Goal: Navigation & Orientation: Find specific page/section

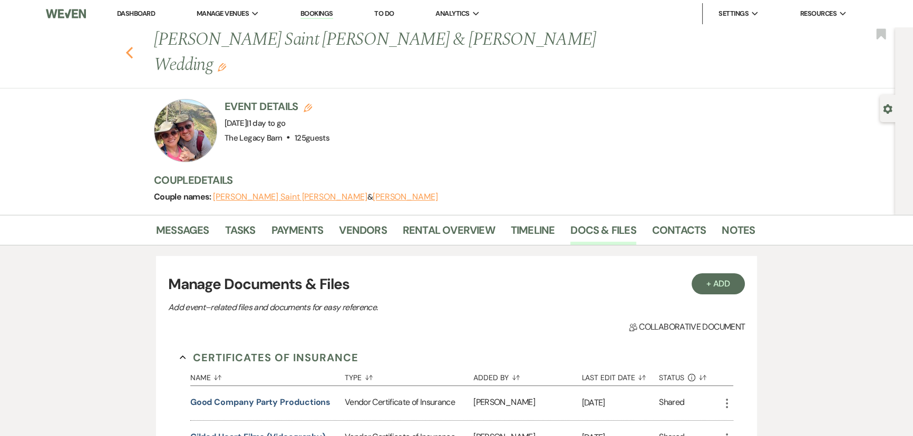
click at [130, 46] on icon "Previous" at bounding box center [129, 52] width 8 height 13
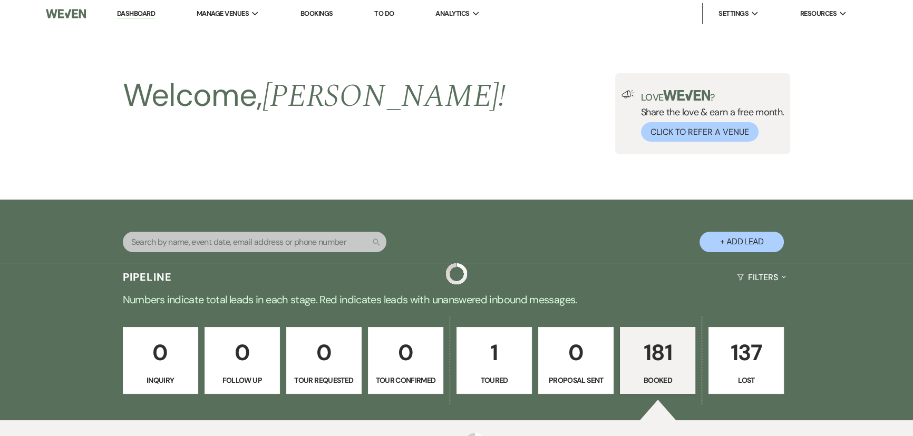
scroll to position [402, 0]
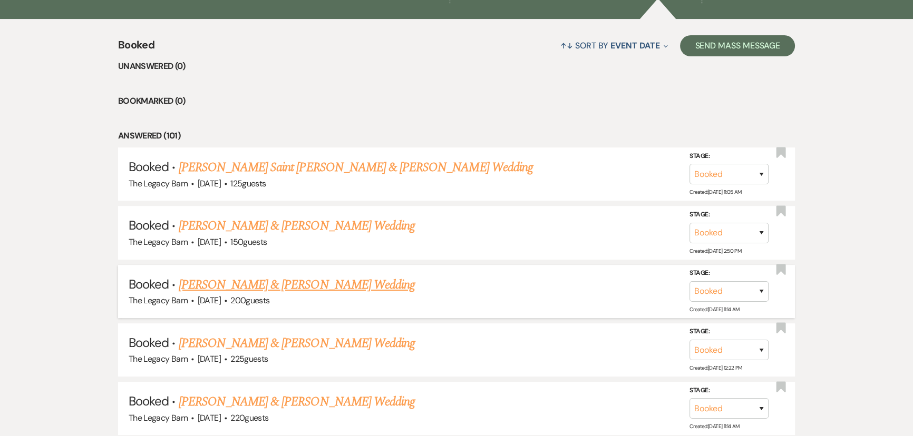
click at [263, 285] on link "[PERSON_NAME] & [PERSON_NAME] Wedding" at bounding box center [297, 285] width 236 height 19
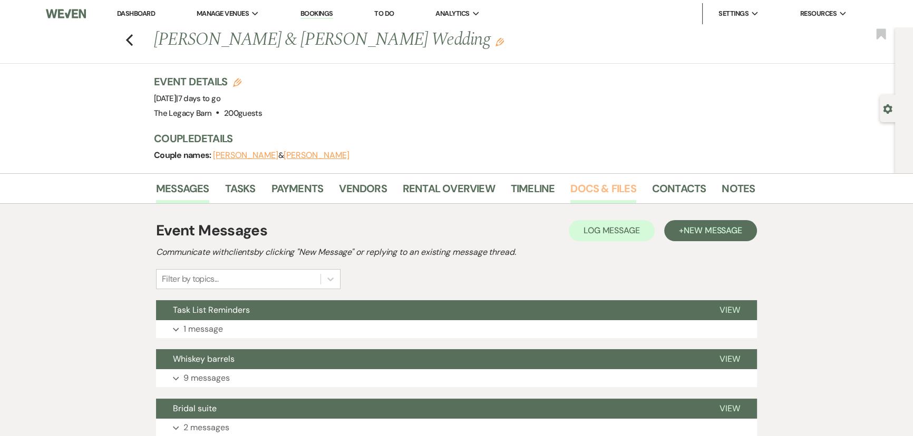
click at [617, 186] on link "Docs & Files" at bounding box center [602, 191] width 65 height 23
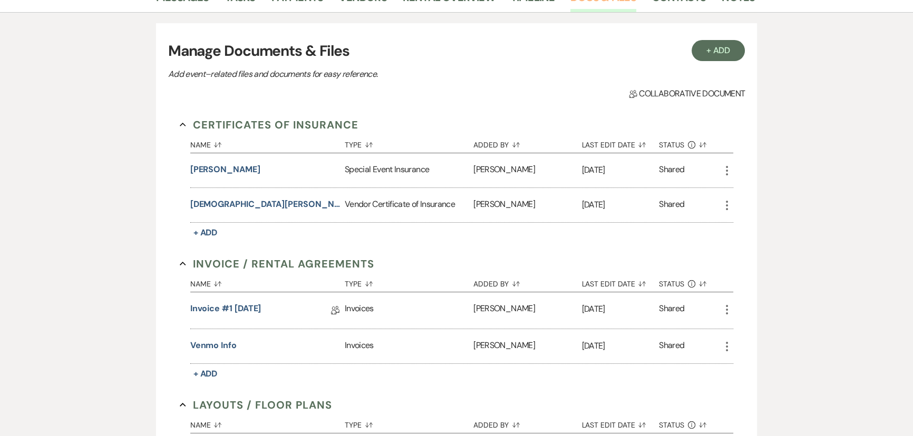
scroll to position [47, 0]
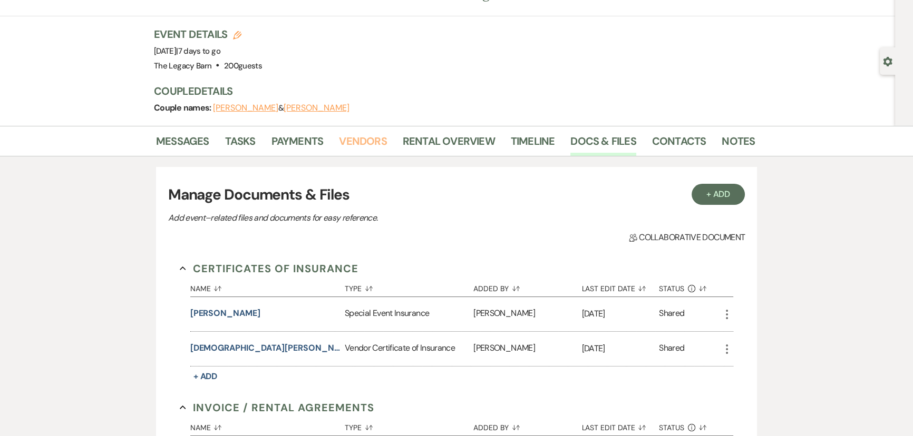
click at [356, 143] on link "Vendors" at bounding box center [362, 144] width 47 height 23
